Goal: Transaction & Acquisition: Purchase product/service

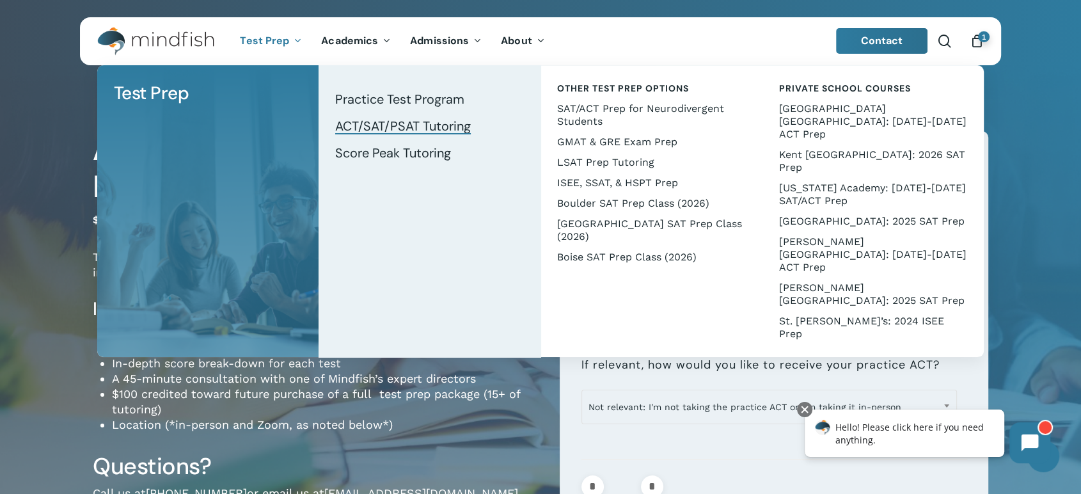
click at [379, 122] on span "ACT/SAT/PSAT Tutoring" at bounding box center [403, 126] width 136 height 17
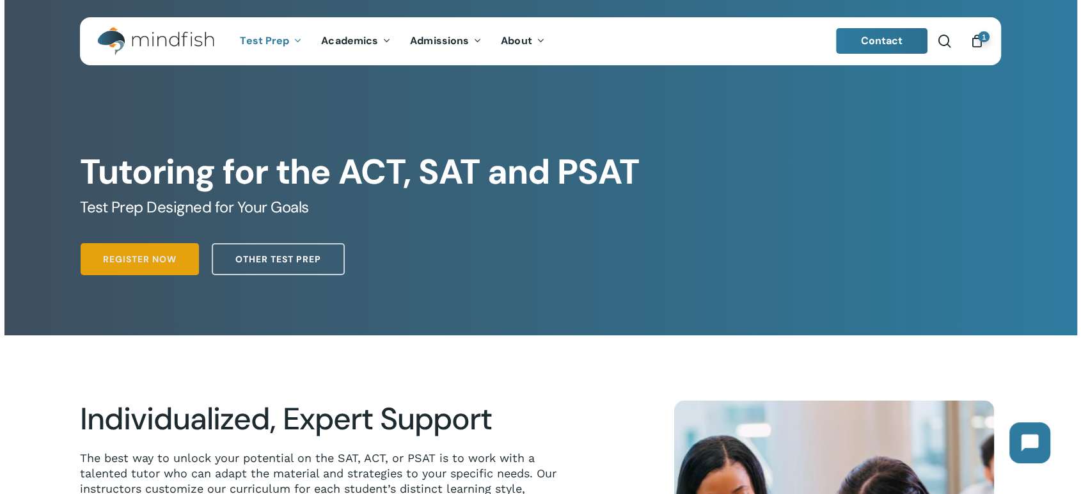
click at [157, 259] on span "Register Now" at bounding box center [140, 259] width 74 height 13
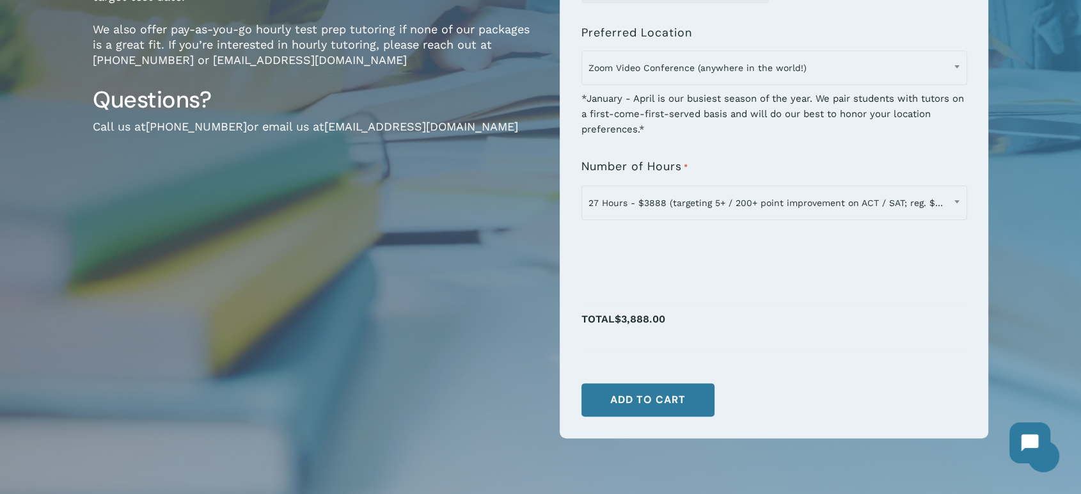
scroll to position [284, 0]
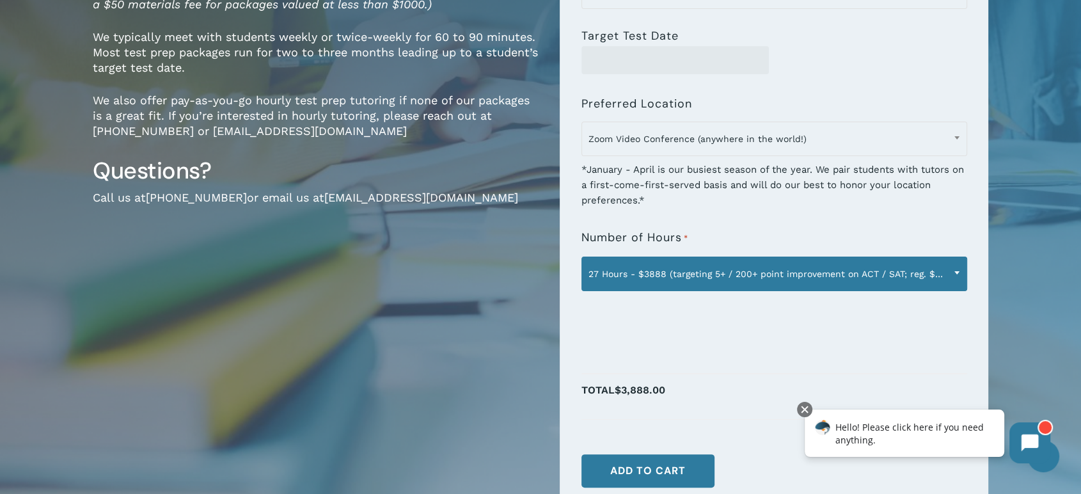
click at [730, 265] on span "27 Hours - $3888 (targeting 5+ / 200+ point improvement on ACT / SAT; reg. $432…" at bounding box center [774, 273] width 384 height 27
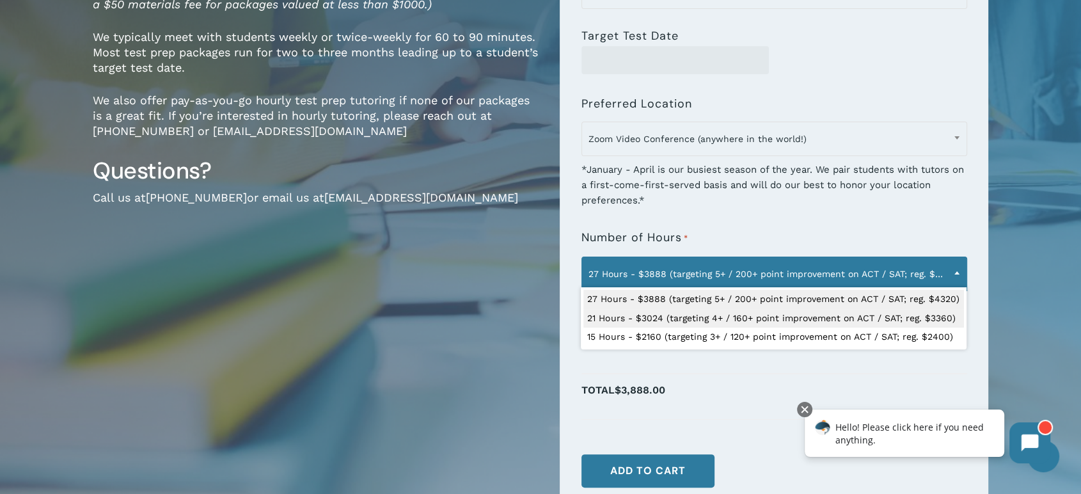
select select "**********"
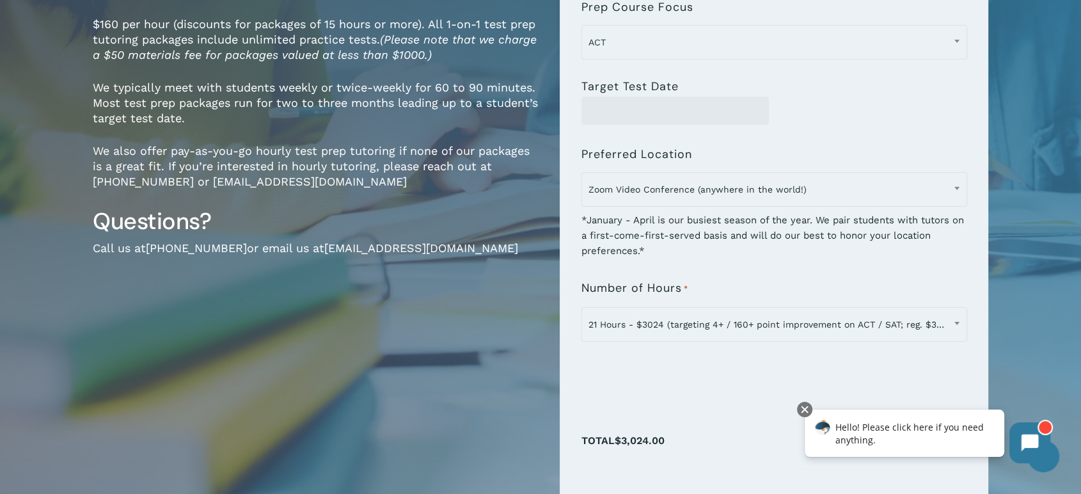
scroll to position [355, 0]
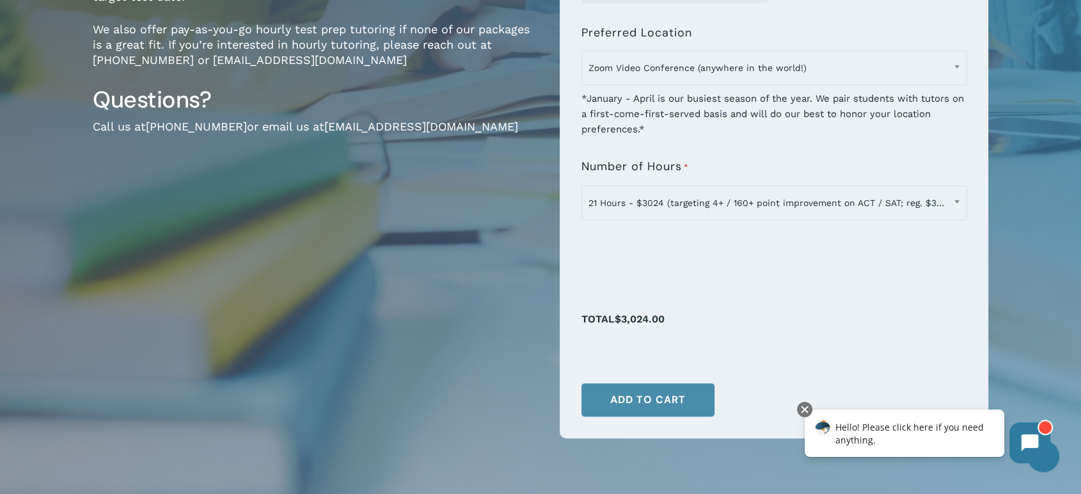
click at [657, 404] on button "Add to cart" at bounding box center [647, 399] width 133 height 33
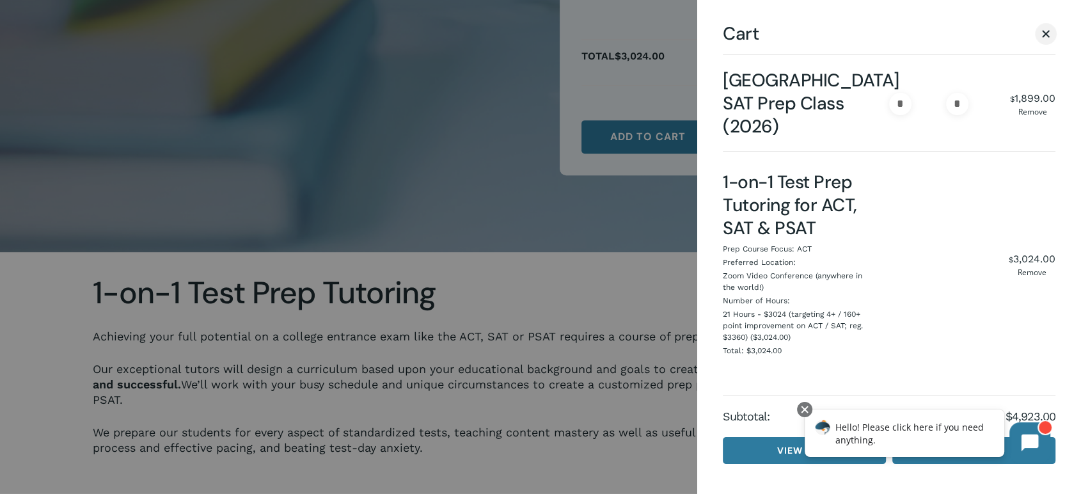
scroll to position [426, 0]
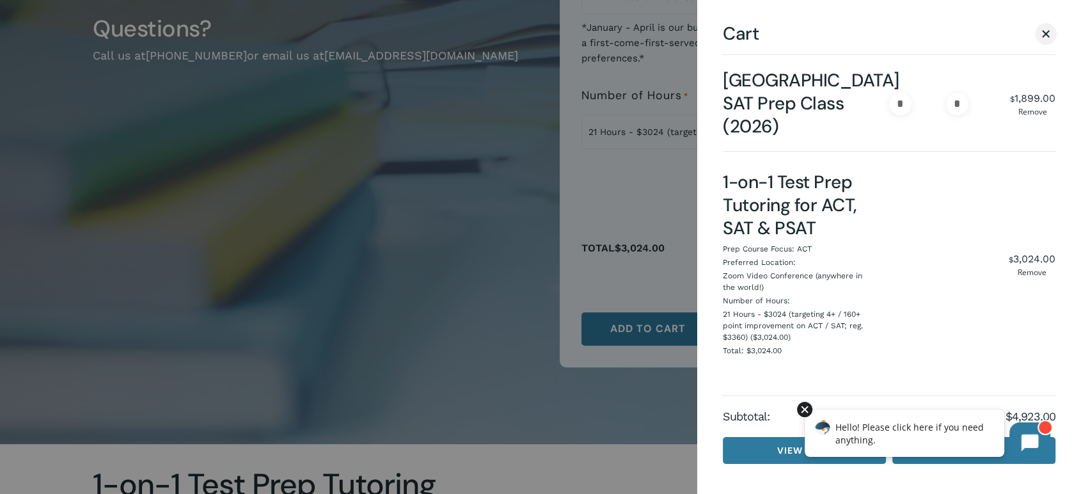
click at [805, 408] on div at bounding box center [804, 409] width 15 height 15
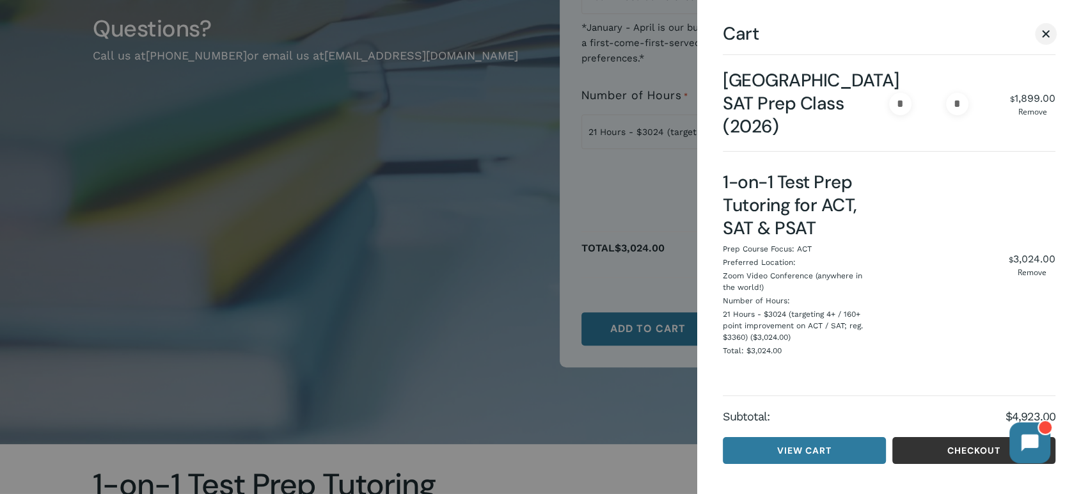
click at [901, 444] on link "Checkout" at bounding box center [973, 450] width 163 height 27
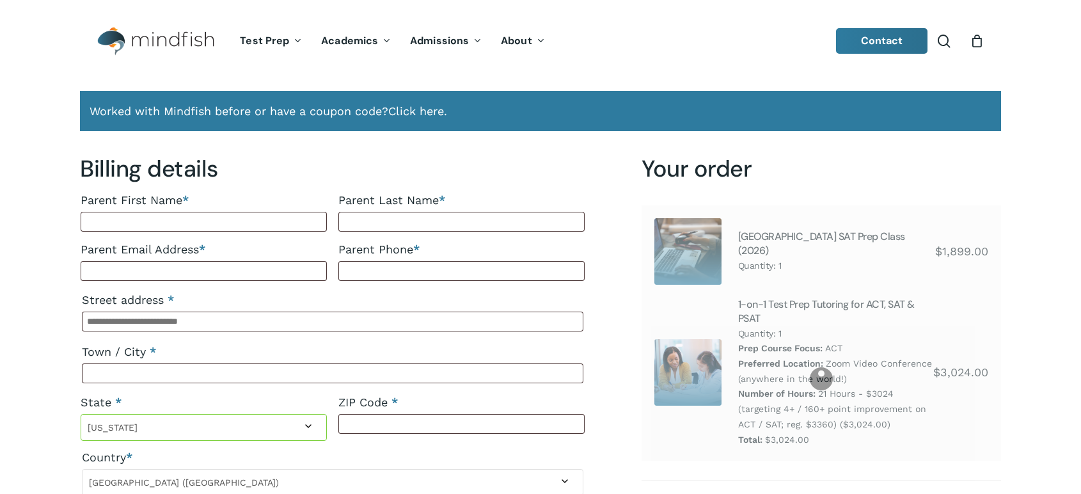
select select "**"
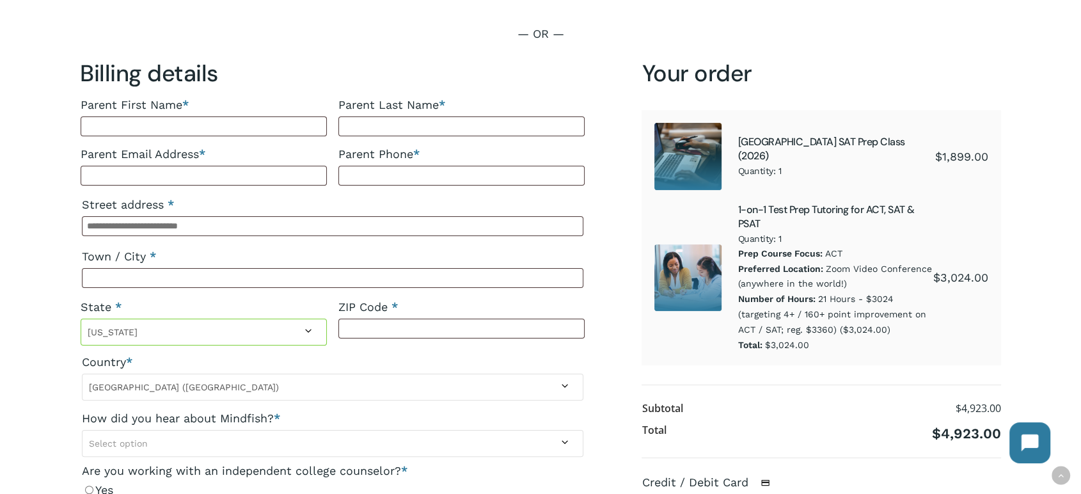
scroll to position [142, 0]
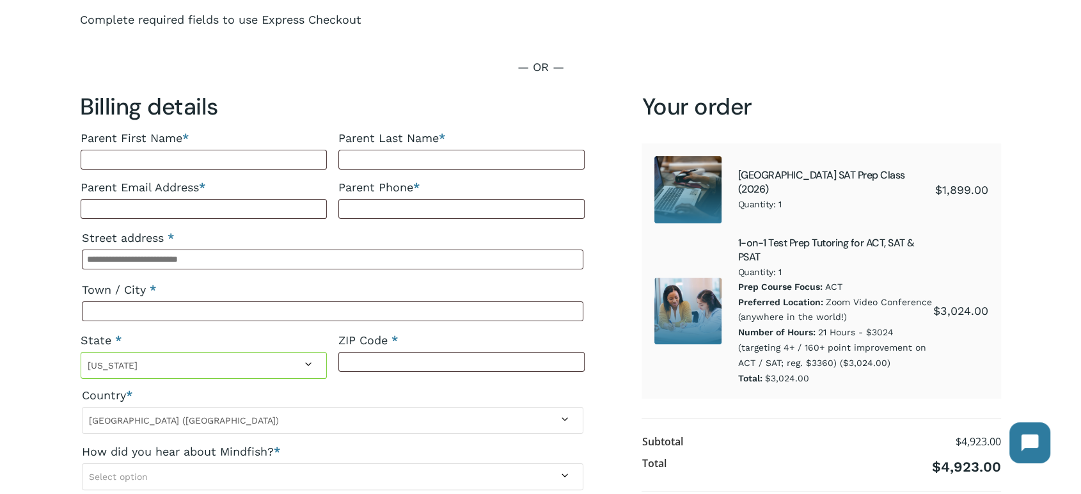
click at [699, 156] on img "Checkout" at bounding box center [687, 189] width 67 height 67
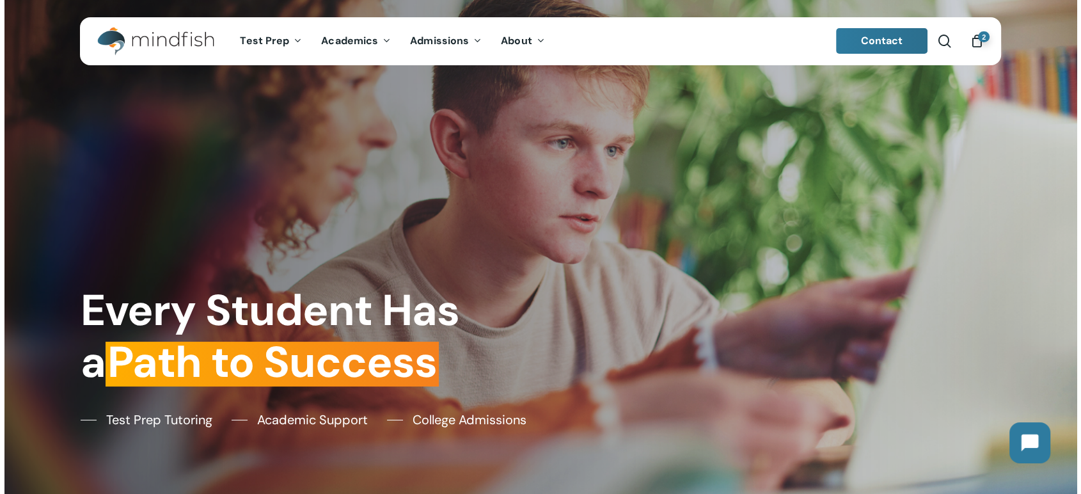
click at [974, 40] on icon "Cart" at bounding box center [977, 41] width 14 height 13
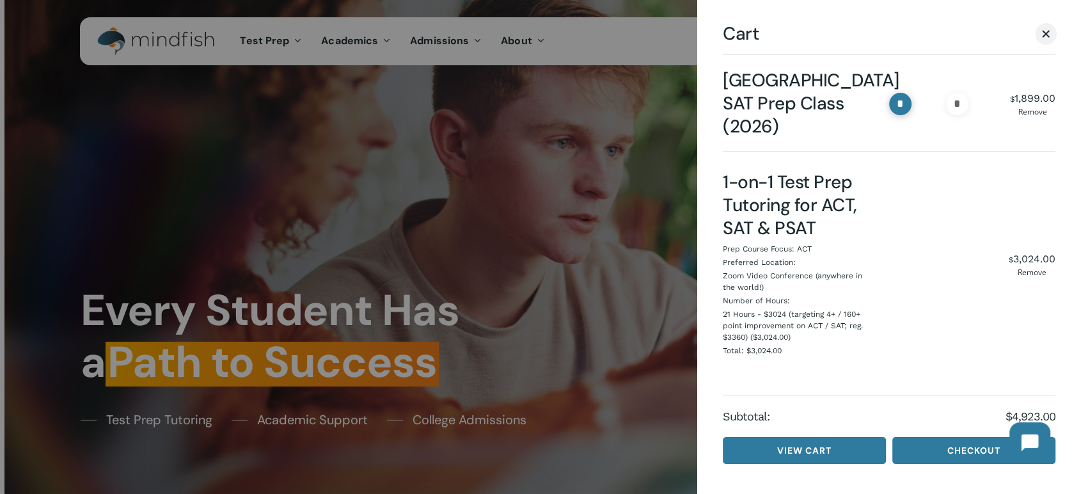
click at [896, 106] on input "*" at bounding box center [900, 104] width 22 height 22
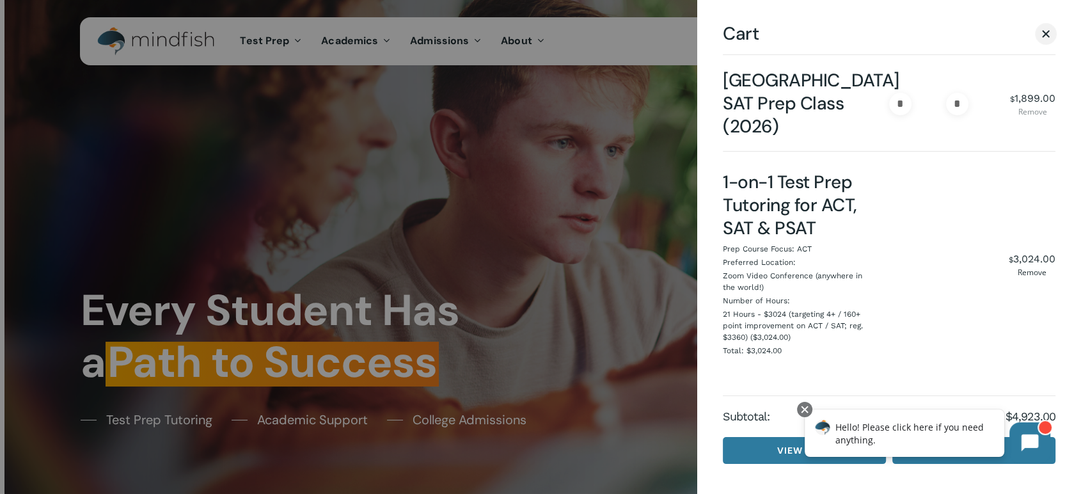
click at [1037, 114] on link "Remove" at bounding box center [1032, 112] width 45 height 8
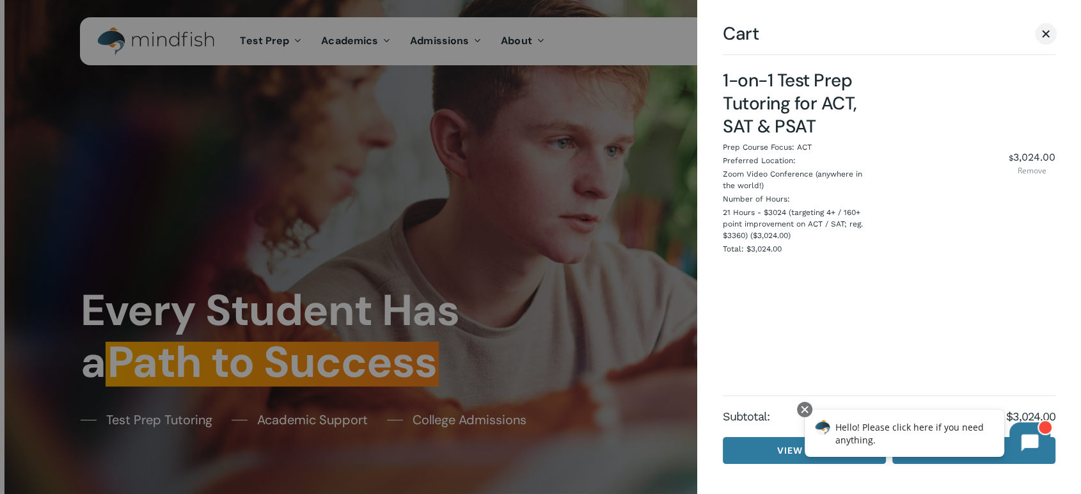
click at [1041, 173] on link "Remove" at bounding box center [1032, 171] width 47 height 8
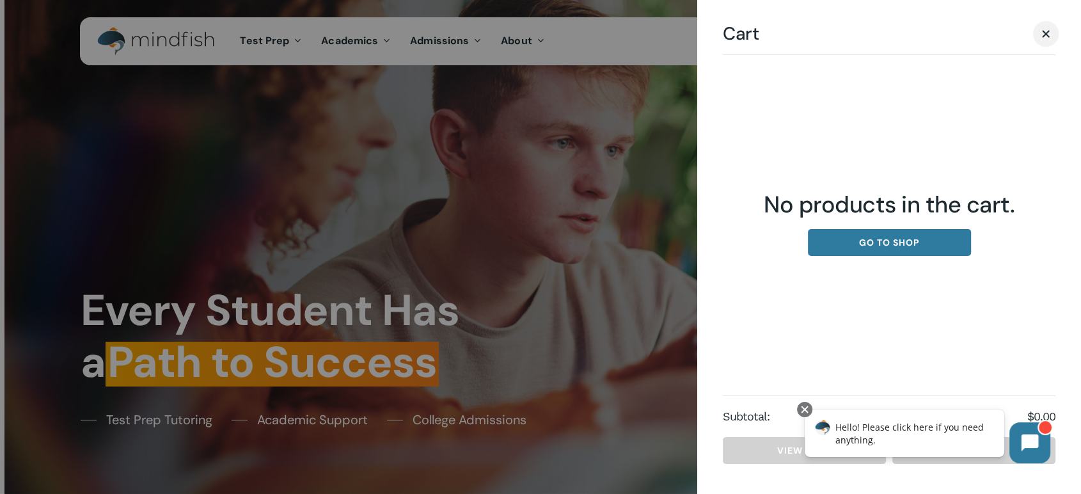
click at [1047, 26] on link "Close Cart" at bounding box center [1045, 34] width 19 height 16
